Goal: Transaction & Acquisition: Book appointment/travel/reservation

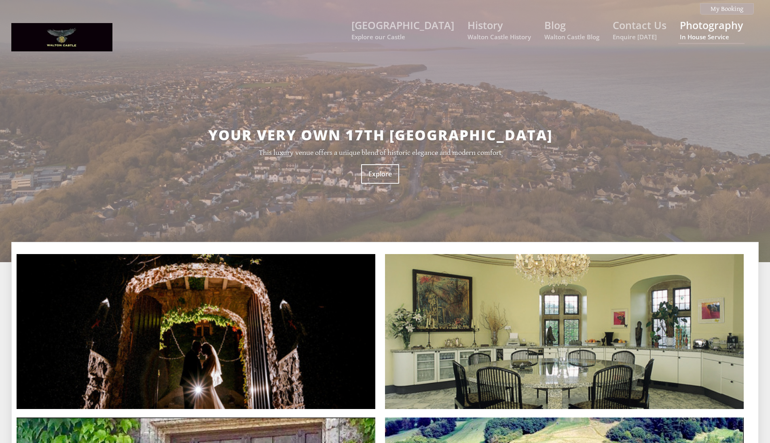
click at [707, 28] on link "Photography In House Service" at bounding box center [711, 29] width 63 height 23
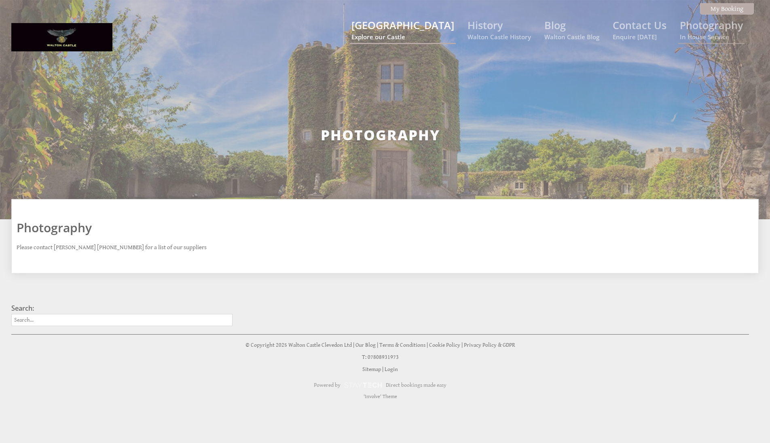
click at [423, 31] on link "[GEOGRAPHIC_DATA] Explore our Castle" at bounding box center [403, 29] width 103 height 23
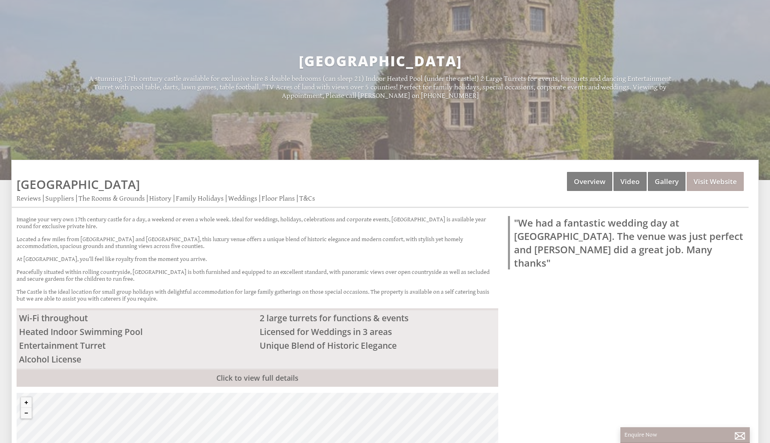
scroll to position [74, 0]
click at [271, 195] on link "Floor Plans" at bounding box center [278, 198] width 33 height 9
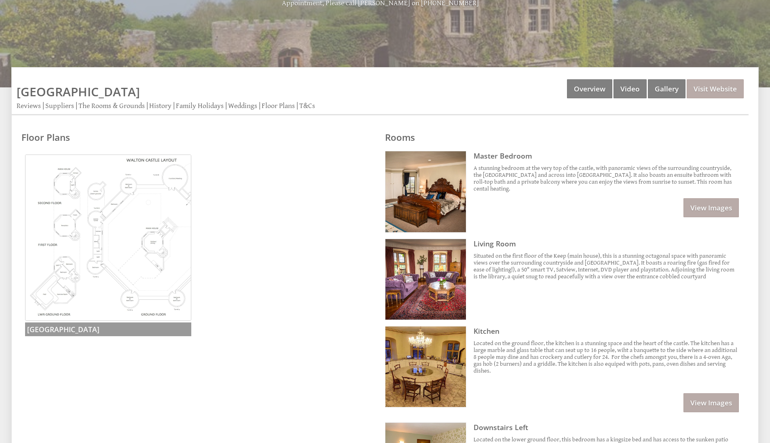
scroll to position [185, 0]
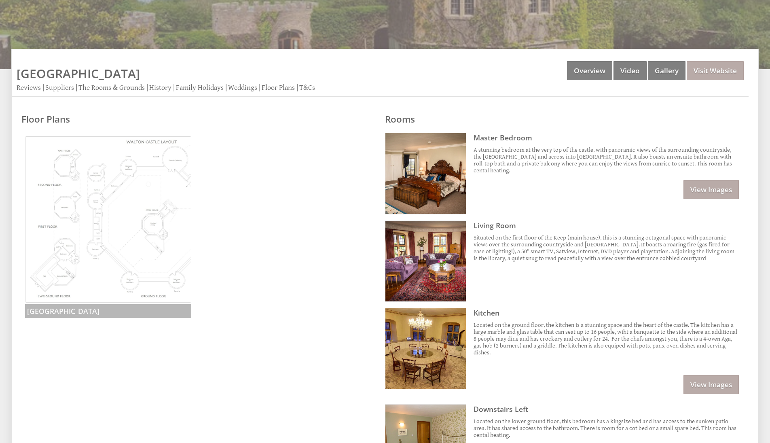
click at [142, 209] on img at bounding box center [108, 219] width 166 height 166
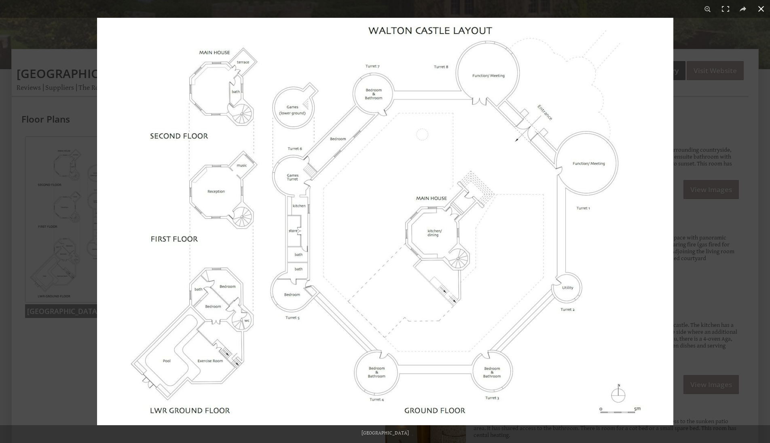
click at [694, 148] on div at bounding box center [482, 239] width 770 height 443
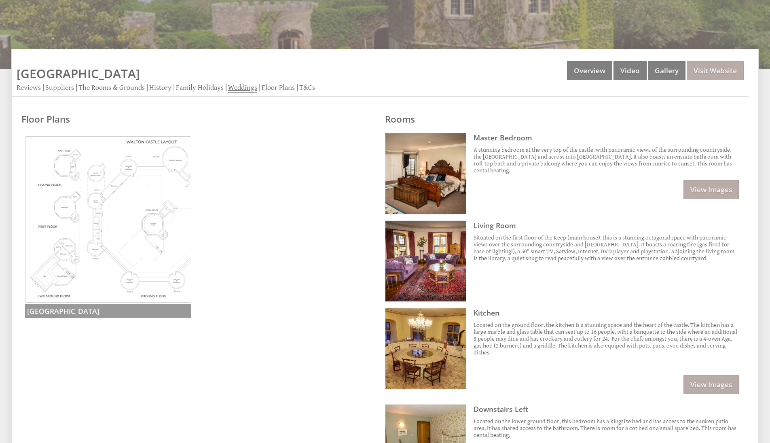
click at [248, 84] on link "Weddings" at bounding box center [242, 87] width 29 height 9
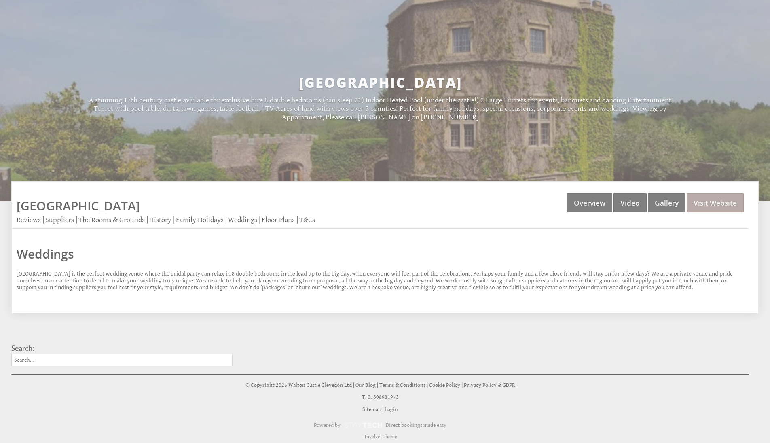
scroll to position [52, 0]
click at [712, 194] on link "Visit Website" at bounding box center [715, 203] width 57 height 19
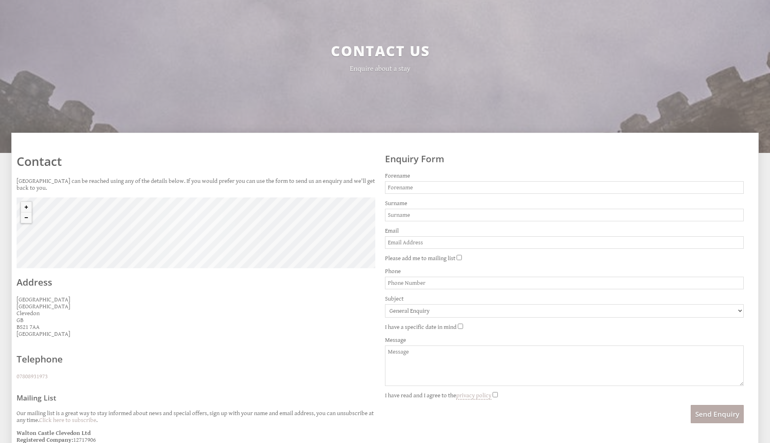
scroll to position [84, 0]
